Goal: Task Accomplishment & Management: Manage account settings

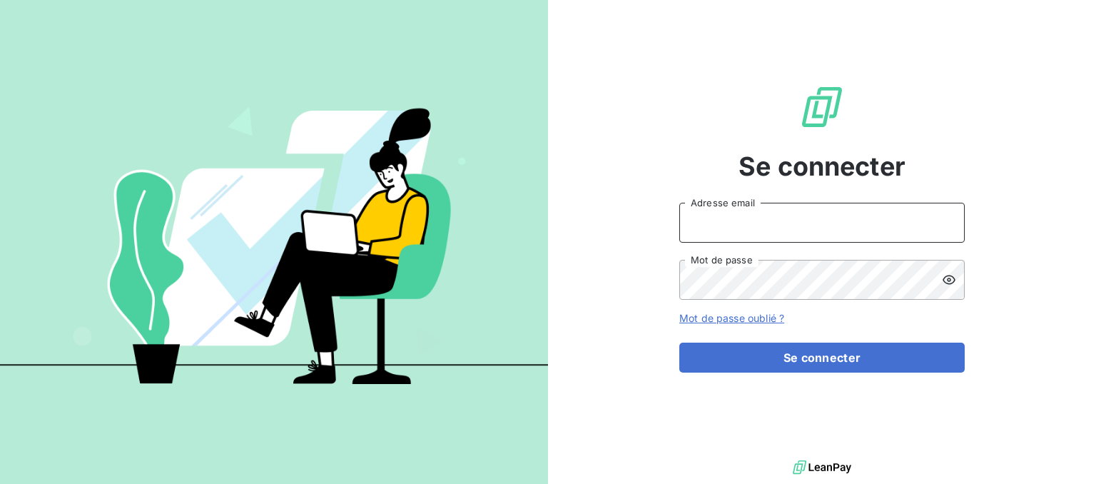
click at [747, 210] on input "Adresse email" at bounding box center [821, 223] width 285 height 40
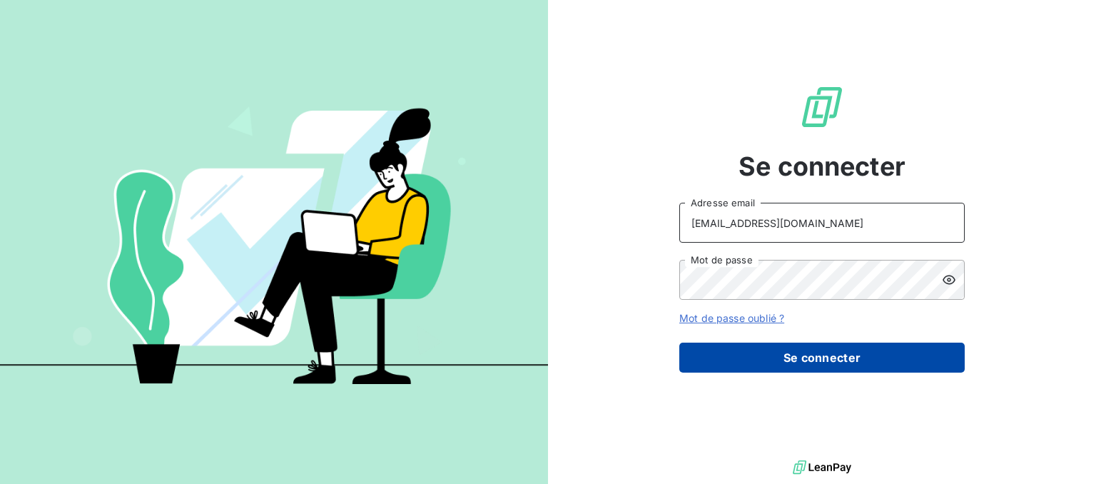
type input "[EMAIL_ADDRESS][DOMAIN_NAME]"
click at [755, 367] on button "Se connecter" at bounding box center [821, 358] width 285 height 30
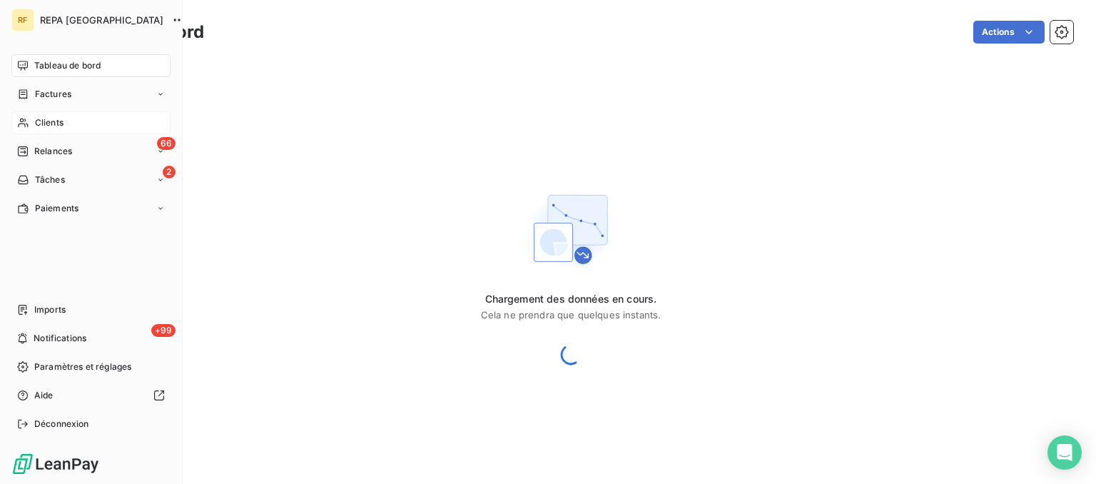
click at [50, 123] on span "Clients" at bounding box center [49, 122] width 29 height 13
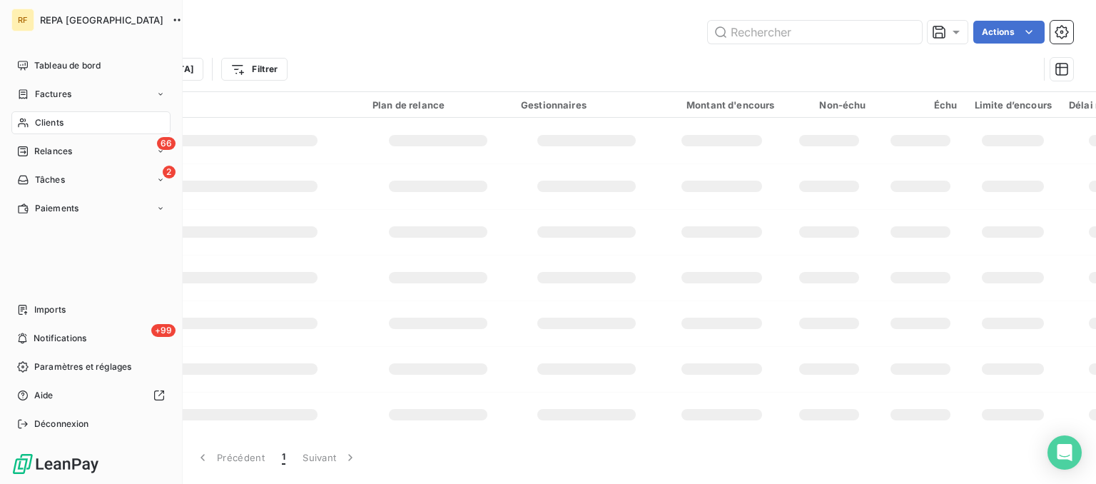
click at [50, 123] on span "Clients" at bounding box center [49, 122] width 29 height 13
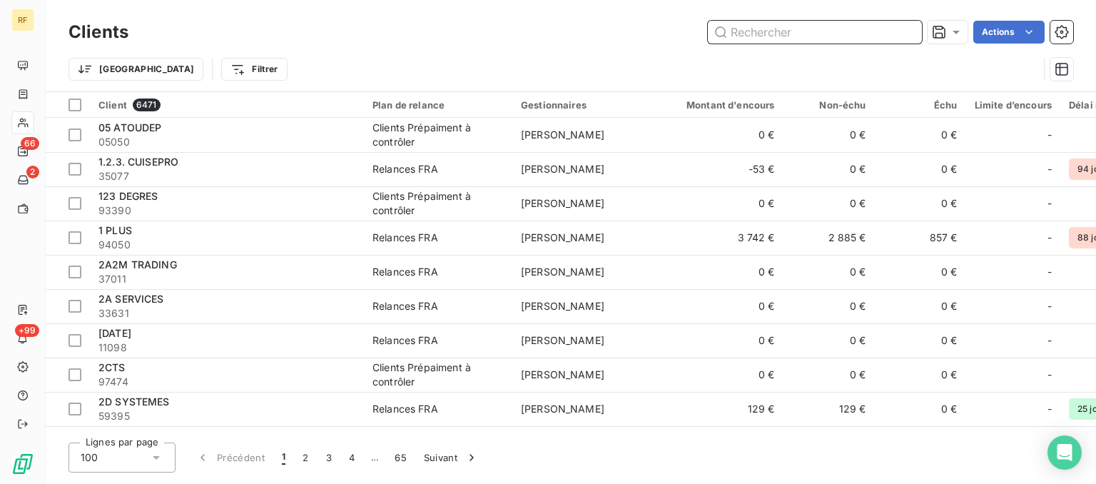
click at [769, 34] on input "text" at bounding box center [815, 32] width 214 height 23
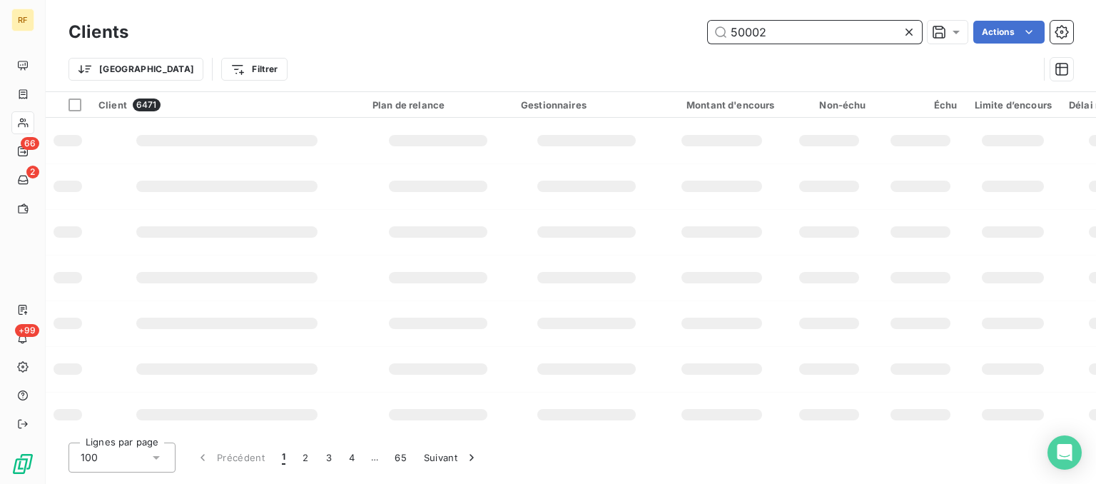
type input "50002"
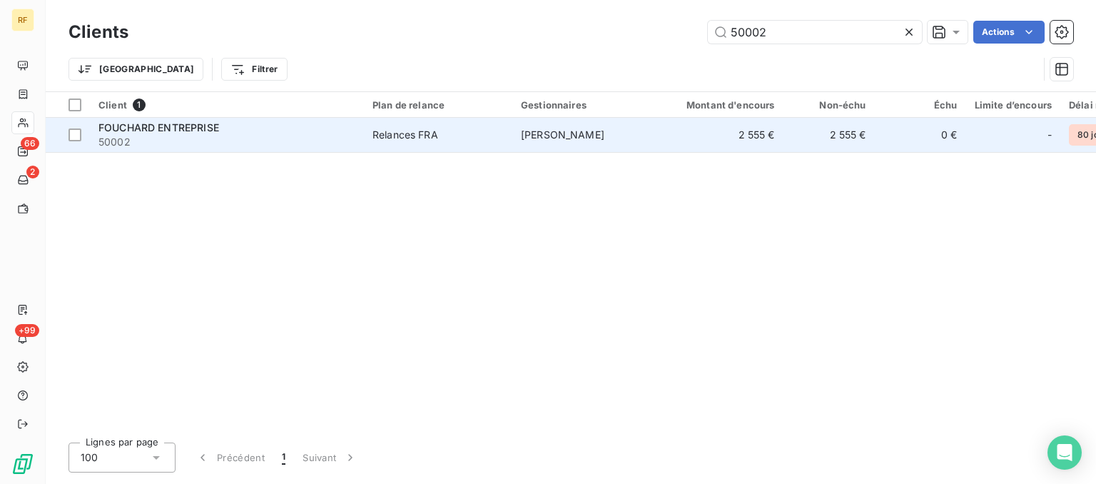
click at [437, 137] on div "Relances FRA" at bounding box center [406, 135] width 66 height 14
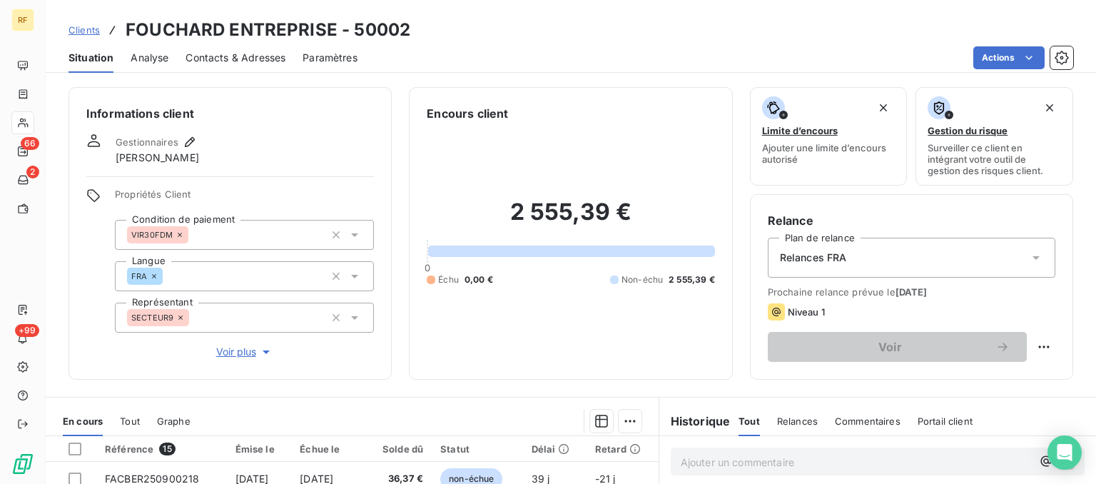
click at [259, 61] on span "Contacts & Adresses" at bounding box center [236, 58] width 100 height 14
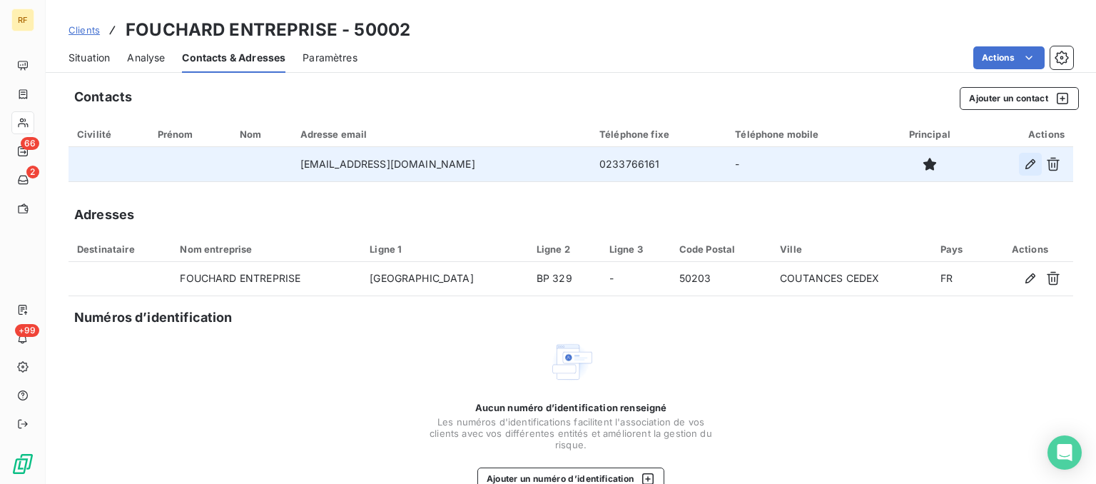
click at [1032, 166] on icon "button" at bounding box center [1030, 164] width 14 height 14
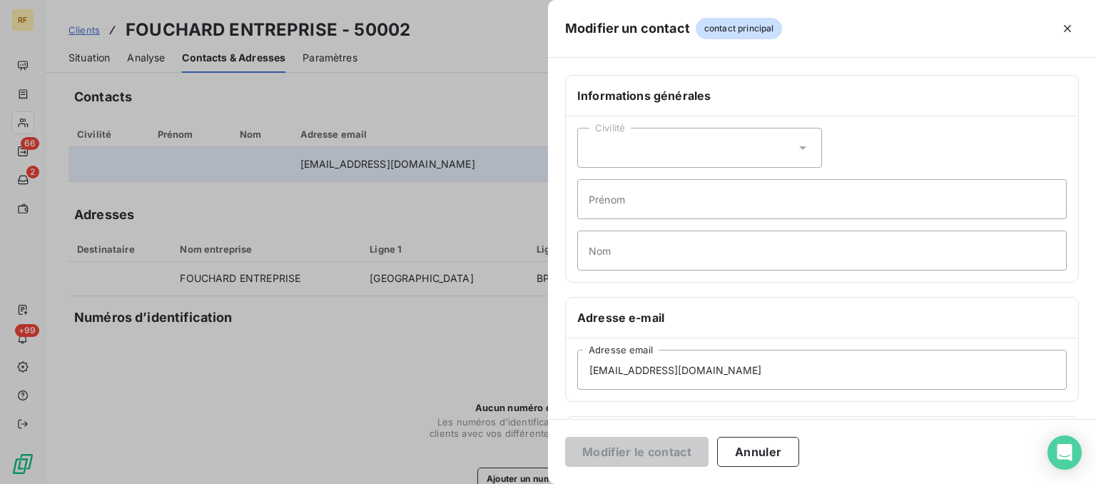
scroll to position [288, 0]
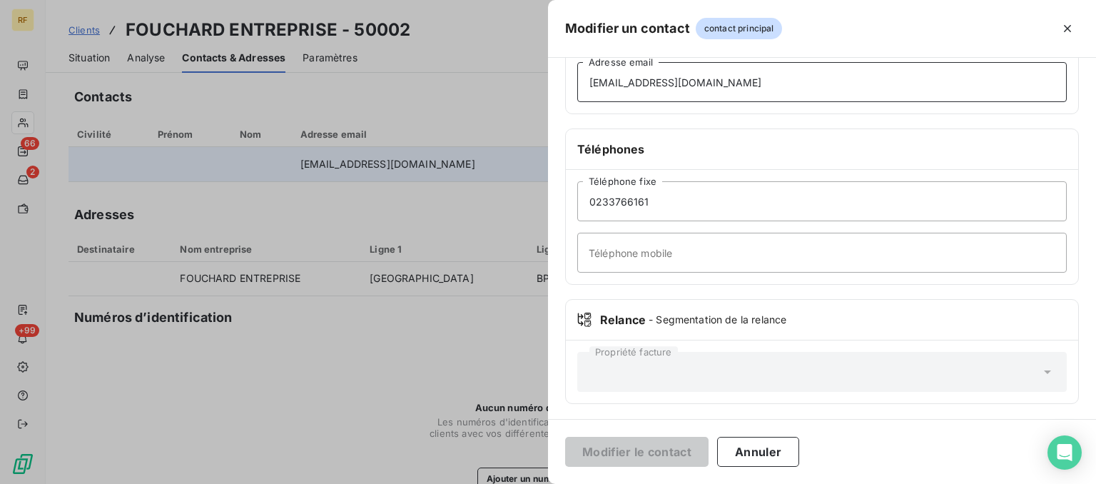
drag, startPoint x: 757, startPoint y: 83, endPoint x: 180, endPoint y: 86, distance: 577.3
click at [183, 483] on div "Modifier un contact contact principal Informations générales Civilité Prénom No…" at bounding box center [548, 484] width 1096 height 0
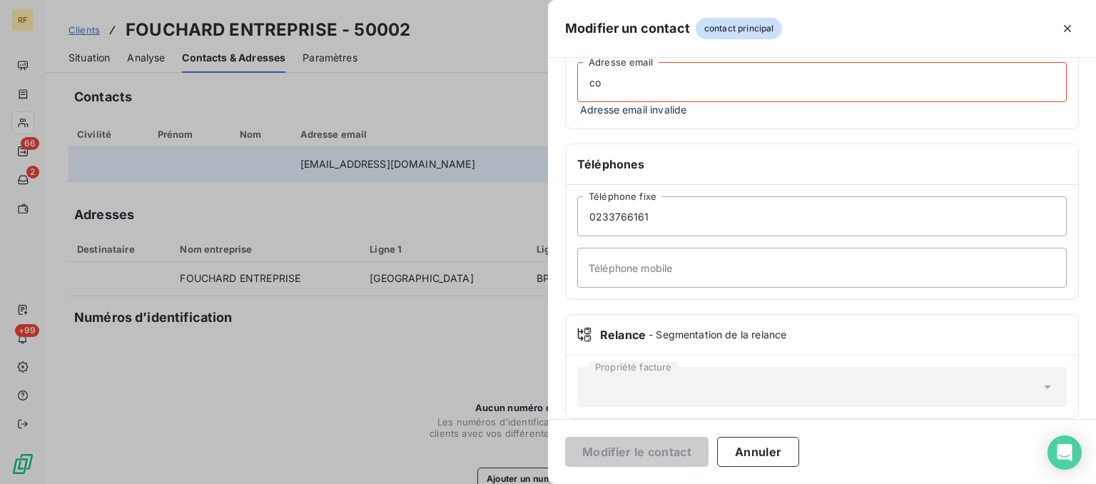
type input "c"
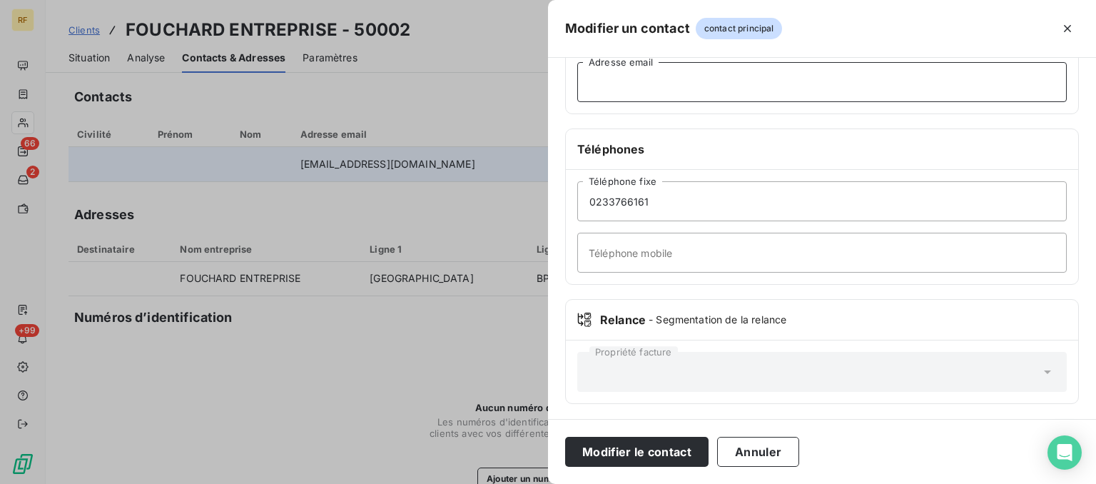
paste input "[EMAIL_ADDRESS][DOMAIN_NAME]"
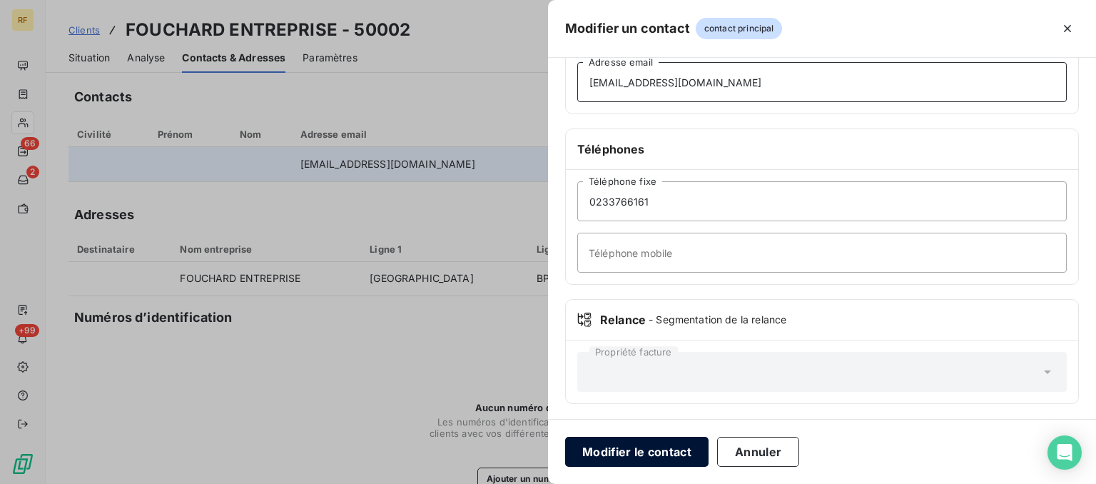
type input "[EMAIL_ADDRESS][DOMAIN_NAME]"
click at [662, 450] on button "Modifier le contact" at bounding box center [636, 452] width 143 height 30
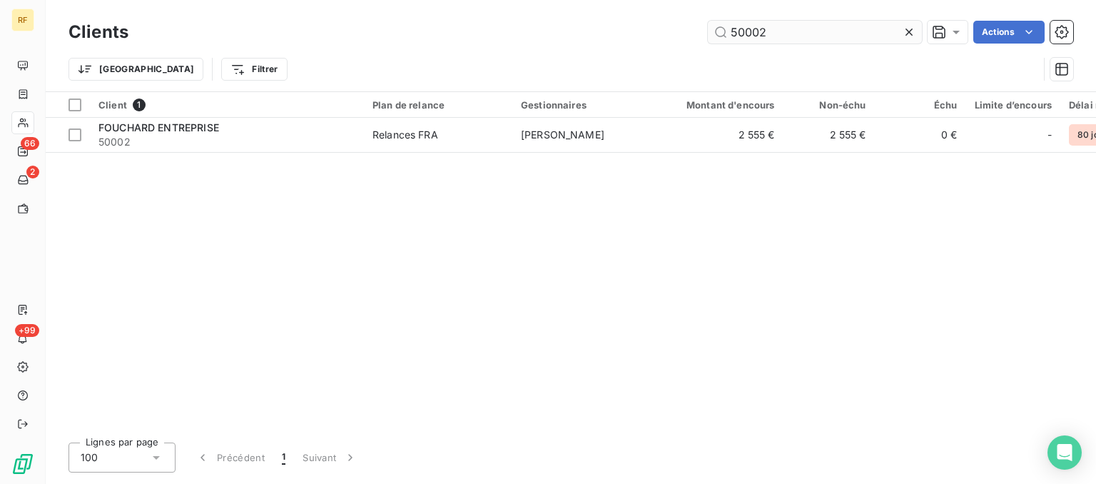
click at [823, 37] on input "50002" at bounding box center [815, 32] width 214 height 23
drag, startPoint x: 540, startPoint y: 45, endPoint x: 502, endPoint y: 45, distance: 38.5
click at [708, 44] on input "50002" at bounding box center [815, 32] width 214 height 23
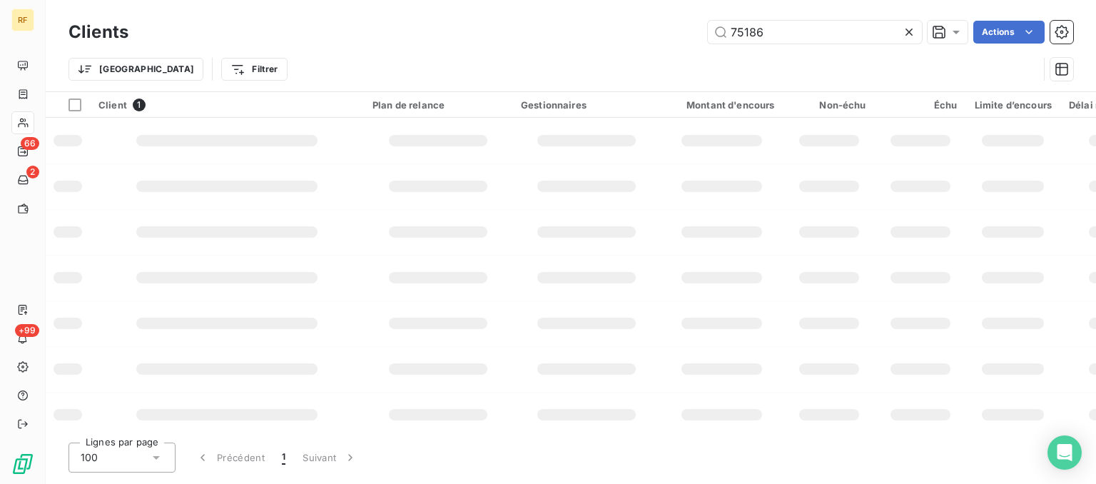
type input "75186"
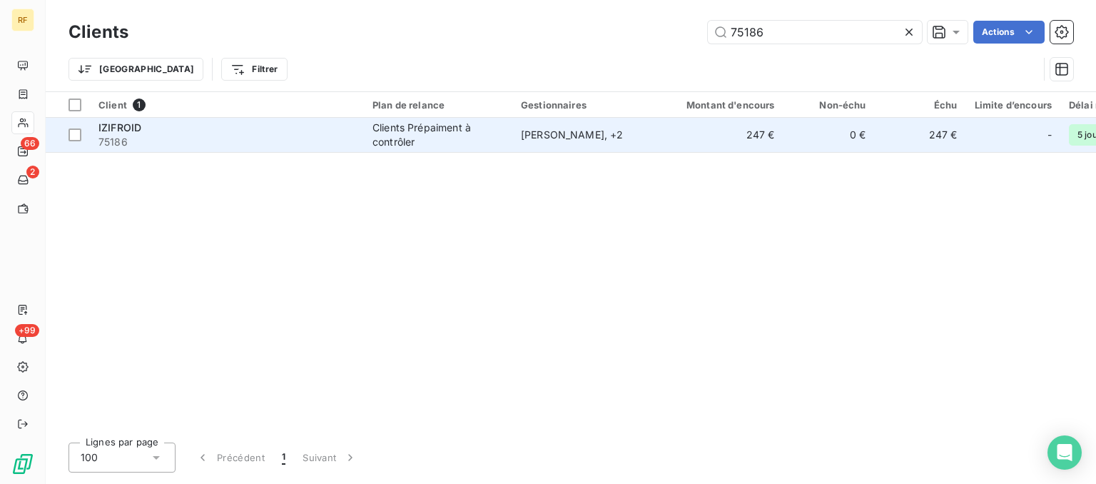
click at [376, 142] on div "Clients Prépaiment à contrôler" at bounding box center [438, 135] width 131 height 29
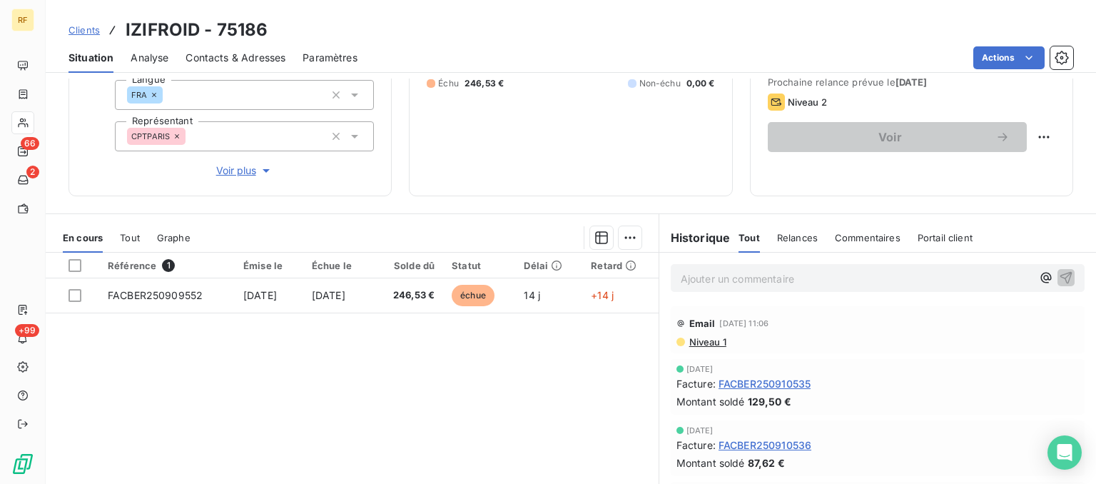
scroll to position [216, 0]
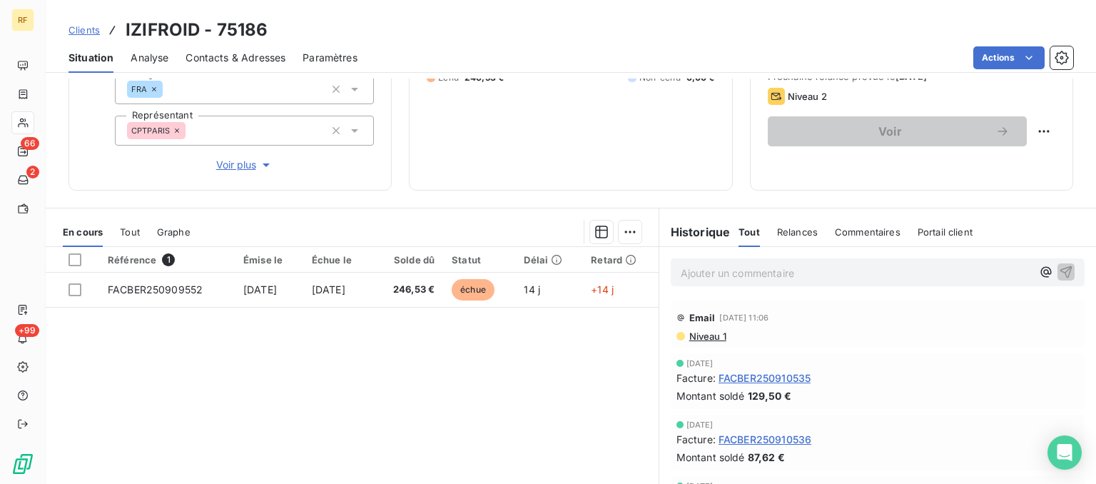
click at [782, 271] on p "Ajouter un commentaire ﻿" at bounding box center [856, 273] width 351 height 18
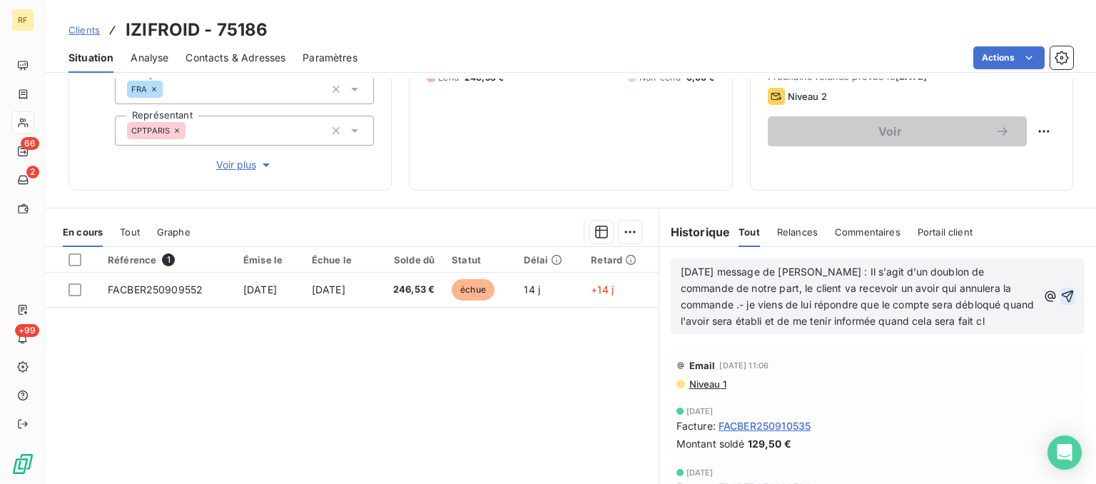
click at [1070, 296] on icon "button" at bounding box center [1067, 296] width 14 height 14
